Goal: Navigation & Orientation: Go to known website

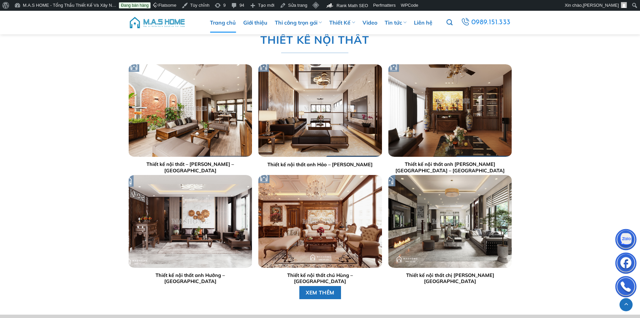
click at [166, 22] on img at bounding box center [157, 22] width 57 height 20
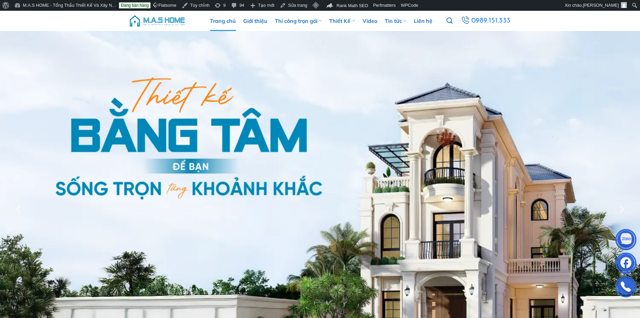
click at [160, 18] on img at bounding box center [157, 21] width 57 height 20
click at [160, 19] on img at bounding box center [157, 21] width 57 height 20
click at [169, 19] on img at bounding box center [157, 21] width 57 height 20
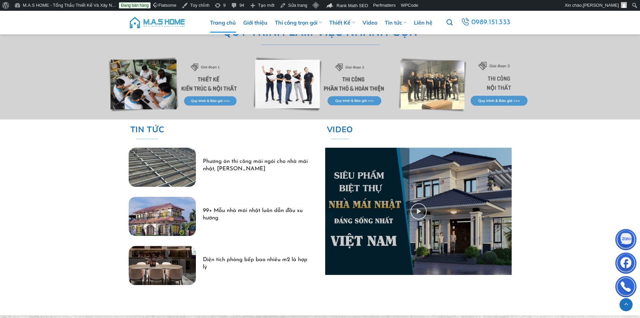
scroll to position [1949, 0]
